Goal: Task Accomplishment & Management: Manage account settings

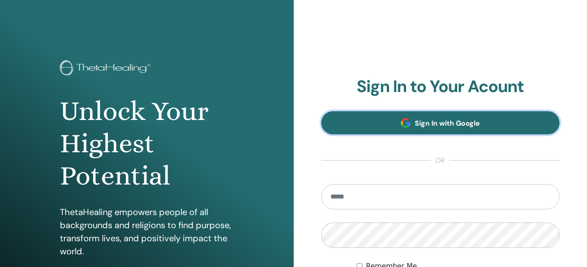
click at [426, 124] on span "Sign In with Google" at bounding box center [447, 123] width 65 height 9
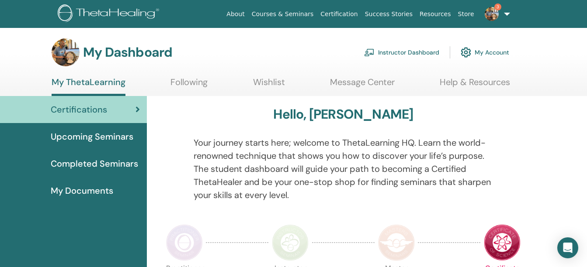
click at [497, 14] on img at bounding box center [491, 14] width 14 height 14
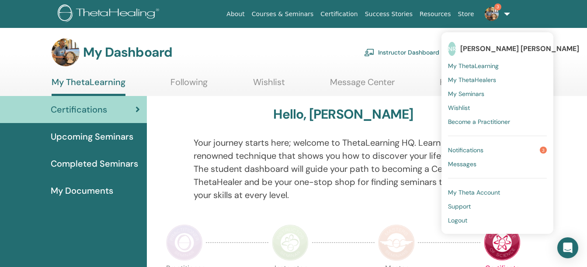
click at [463, 150] on span "Notifications" at bounding box center [465, 150] width 35 height 8
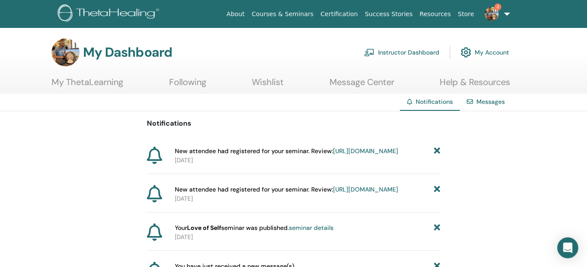
click at [387, 48] on link "Instructor Dashboard" at bounding box center [401, 52] width 75 height 19
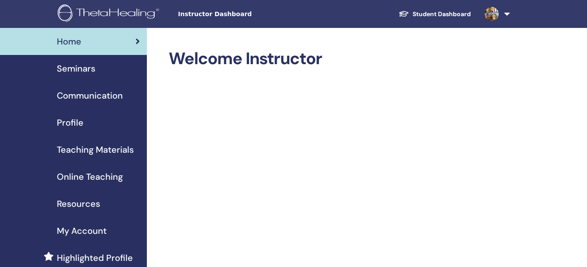
click at [70, 65] on span "Seminars" at bounding box center [76, 68] width 38 height 13
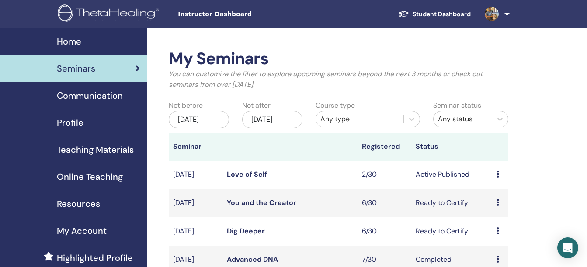
click at [238, 179] on link "Love of Self" at bounding box center [247, 174] width 40 height 9
